Goal: Task Accomplishment & Management: Use online tool/utility

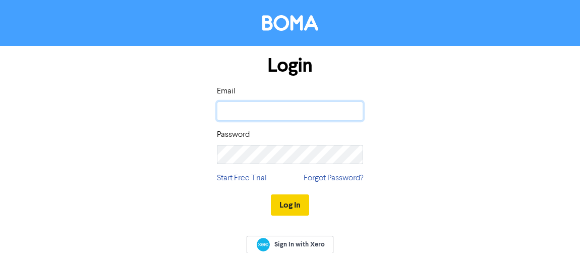
type input "[PERSON_NAME][EMAIL_ADDRESS][PERSON_NAME][DOMAIN_NAME]"
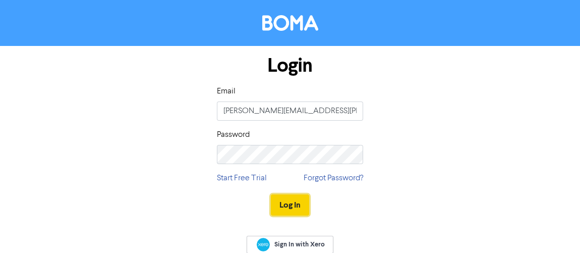
click at [282, 199] on button "Log In" at bounding box center [290, 204] width 38 height 21
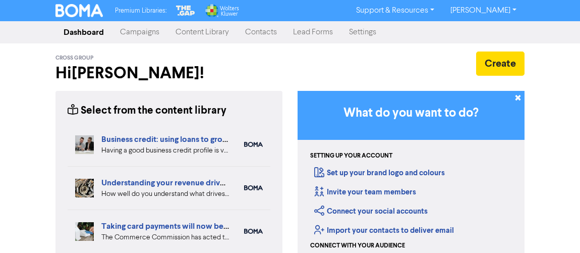
click at [144, 31] on link "Campaigns" at bounding box center [139, 32] width 55 height 20
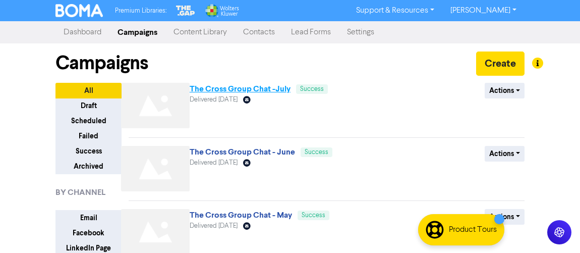
click at [238, 88] on link "The Cross Group Chat -July" at bounding box center [240, 89] width 101 height 10
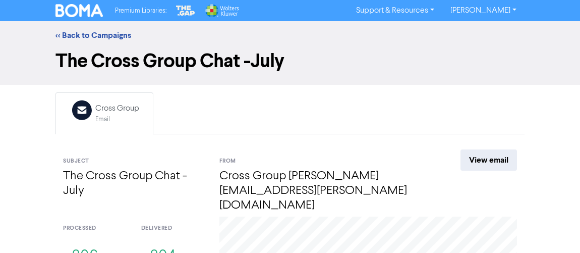
click at [78, 41] on div "<< Back to Campaigns" at bounding box center [290, 35] width 484 height 12
click at [75, 34] on link "<< Back to Campaigns" at bounding box center [93, 35] width 76 height 10
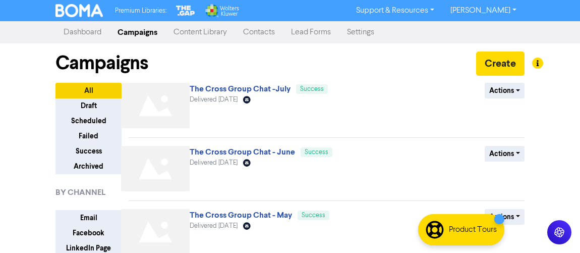
click at [352, 32] on link "Settings" at bounding box center [360, 32] width 43 height 20
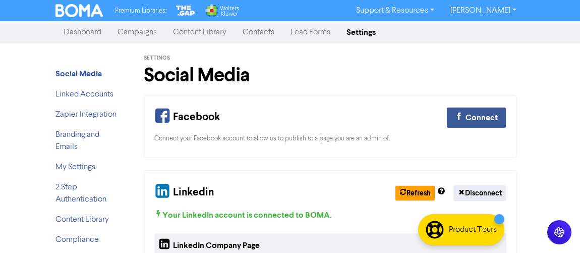
click at [248, 28] on link "Contacts" at bounding box center [258, 32] width 48 height 20
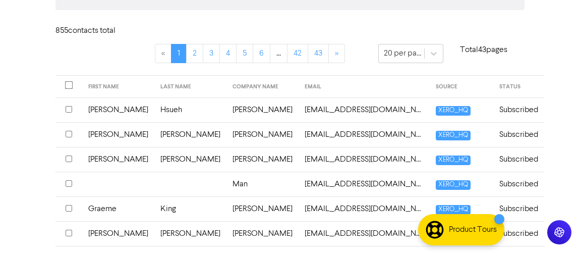
scroll to position [191, 0]
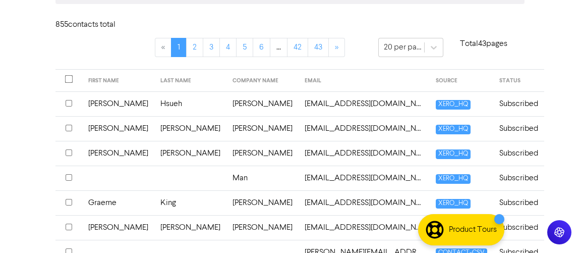
click at [155, 108] on td "Hsueh" at bounding box center [190, 103] width 72 height 25
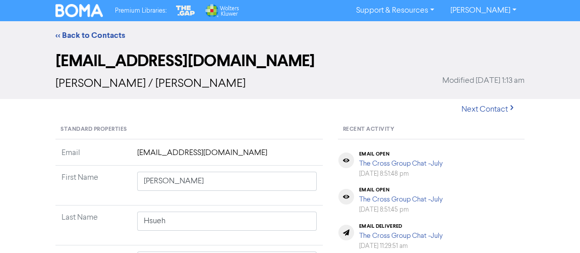
click at [87, 27] on div "<< Back to Contacts" at bounding box center [290, 35] width 580 height 28
click at [78, 34] on link "<< Back to Contacts" at bounding box center [90, 35] width 70 height 10
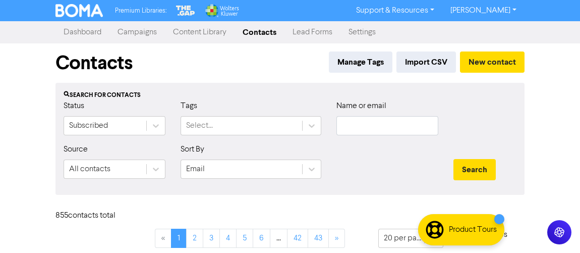
click at [143, 36] on link "Campaigns" at bounding box center [136, 32] width 55 height 20
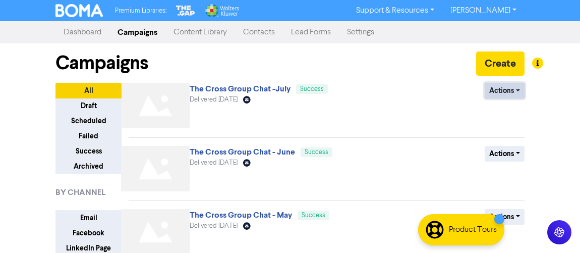
click at [519, 91] on button "Actions" at bounding box center [505, 91] width 40 height 16
click at [502, 110] on button "Duplicate" at bounding box center [525, 112] width 80 height 16
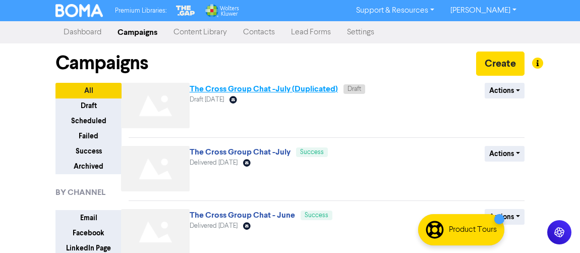
click at [301, 93] on link "The Cross Group Chat -July (Duplicated)" at bounding box center [264, 89] width 148 height 10
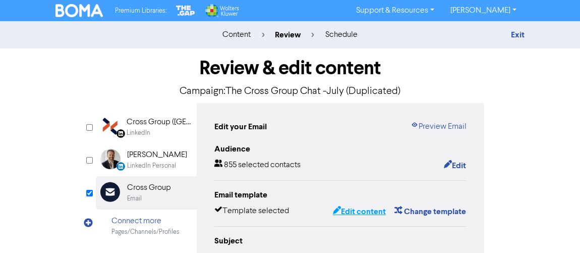
click at [351, 215] on button "Edit content" at bounding box center [359, 211] width 54 height 13
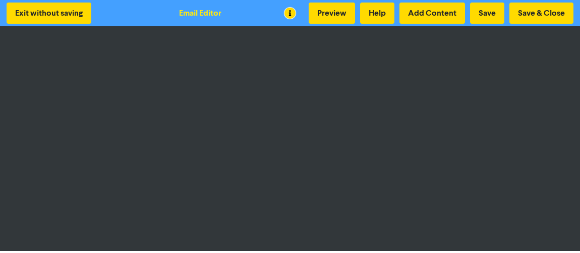
scroll to position [1, 0]
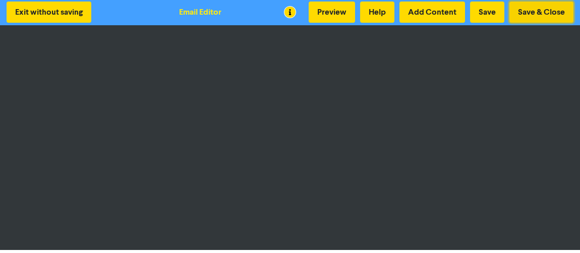
click at [548, 12] on button "Save & Close" at bounding box center [541, 12] width 64 height 21
